Goal: Navigation & Orientation: Find specific page/section

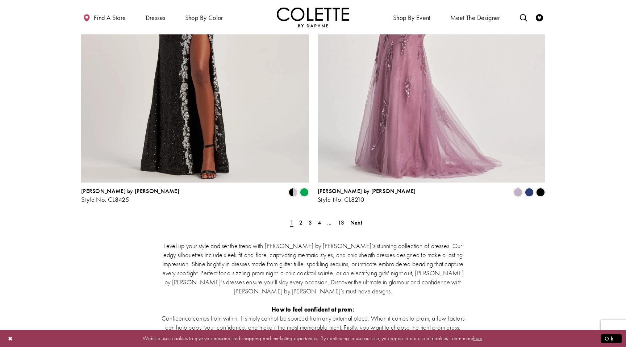
scroll to position [1290, 0]
click at [358, 218] on span "Next" at bounding box center [356, 222] width 12 height 8
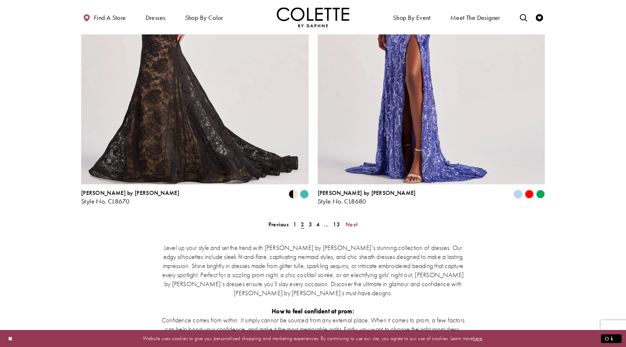
scroll to position [1181, 0]
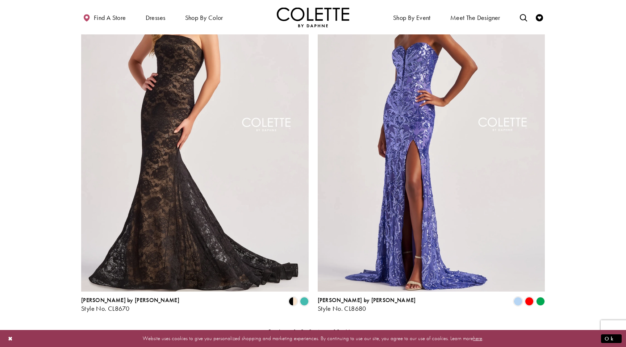
click at [347, 328] on span "Next" at bounding box center [352, 332] width 12 height 8
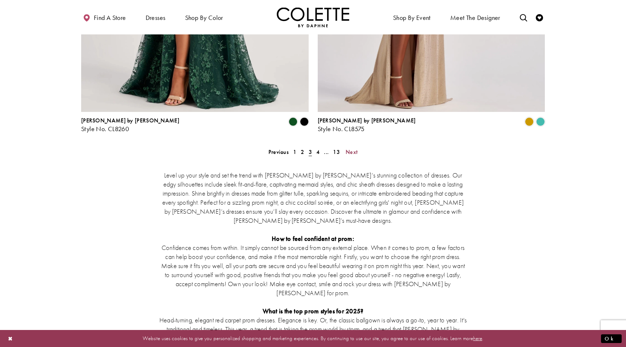
scroll to position [1375, 0]
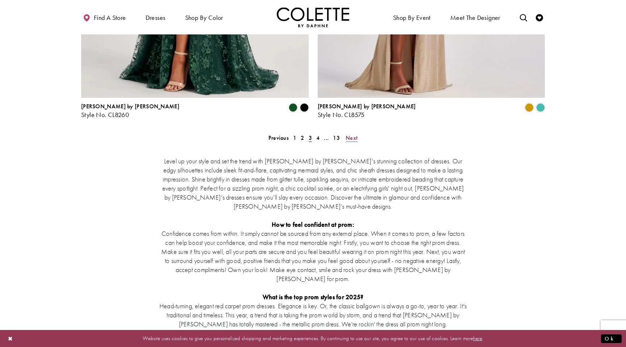
click at [346, 134] on span "Next" at bounding box center [352, 138] width 12 height 8
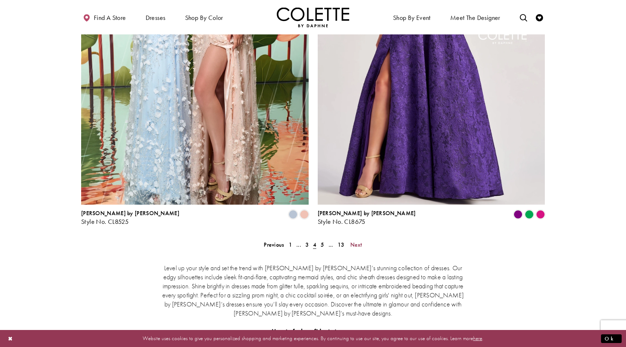
scroll to position [1214, 0]
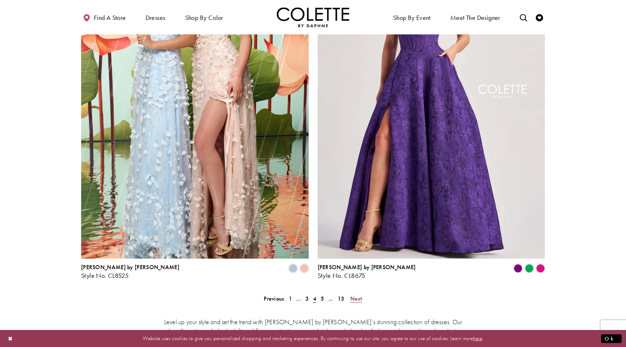
click at [354, 295] on span "Next" at bounding box center [356, 299] width 12 height 8
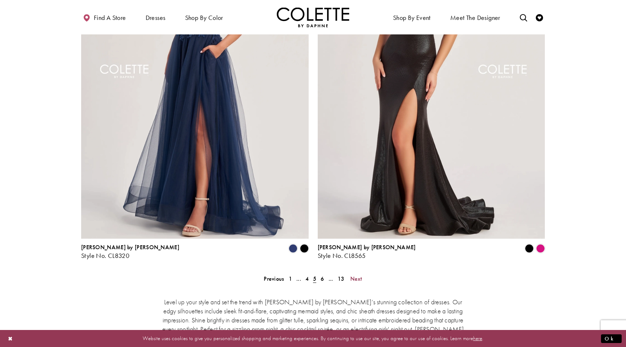
scroll to position [1240, 0]
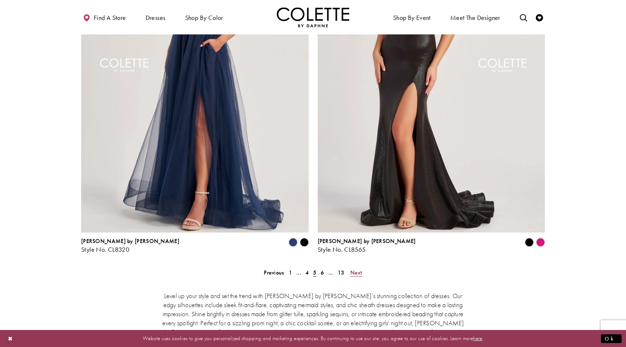
click at [356, 269] on span "Next" at bounding box center [356, 273] width 12 height 8
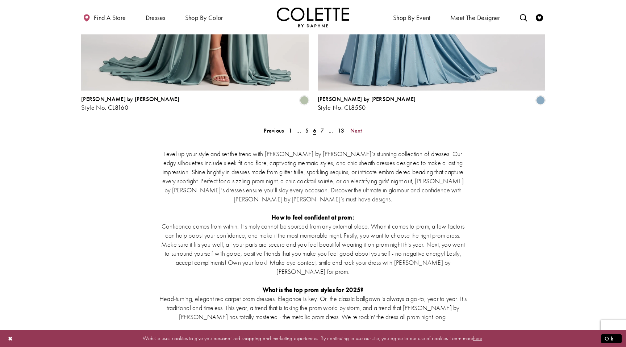
scroll to position [1381, 0]
